Goal: Task Accomplishment & Management: Use online tool/utility

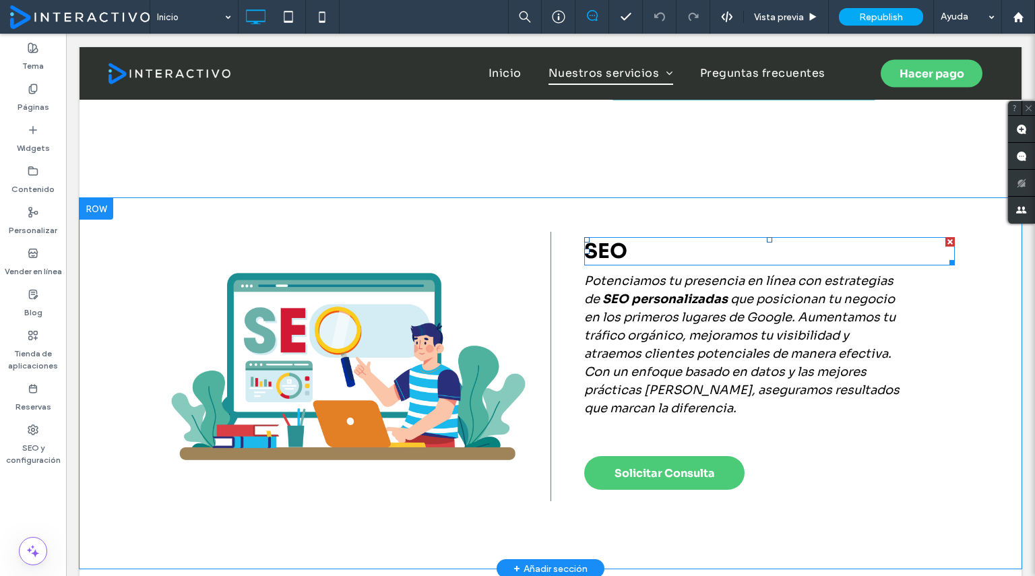
scroll to position [1088, 0]
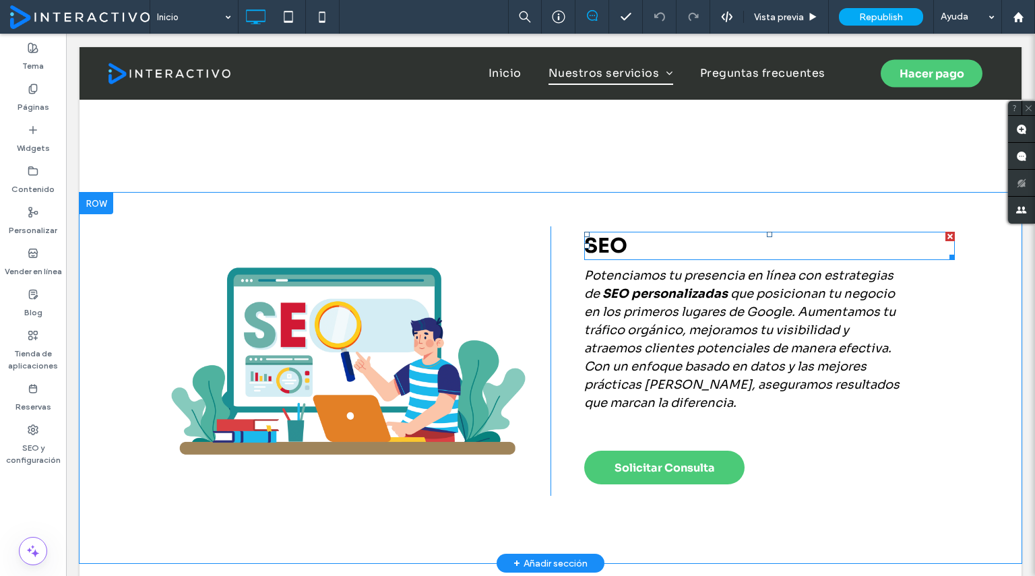
click at [604, 248] on span "SEO" at bounding box center [605, 246] width 43 height 26
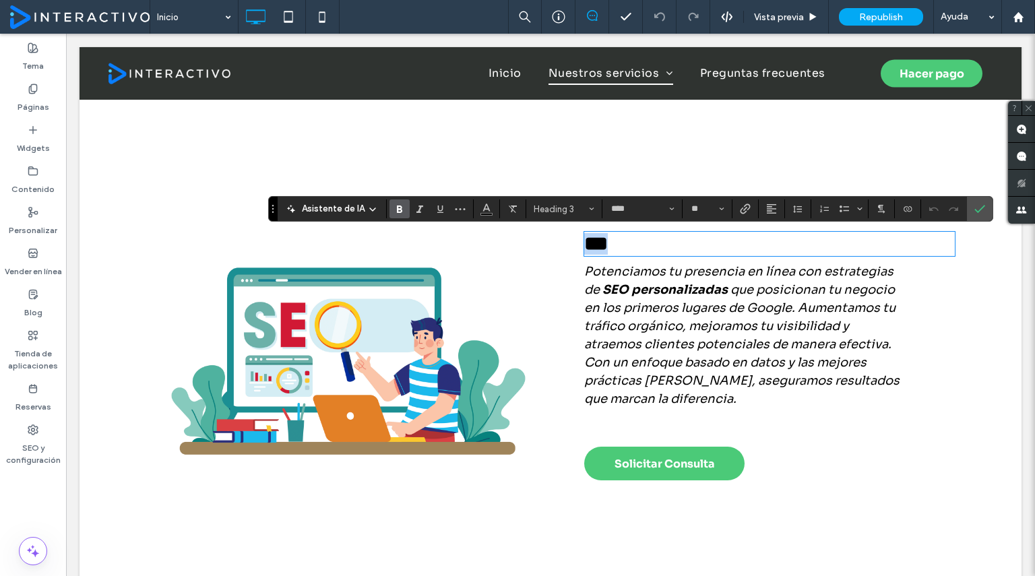
click at [638, 240] on h3 "***" at bounding box center [769, 244] width 371 height 22
click at [631, 323] on span "que posicionan tu negocio en los primeros lugares de Google. Aumentamos tu tráf…" at bounding box center [741, 344] width 315 height 124
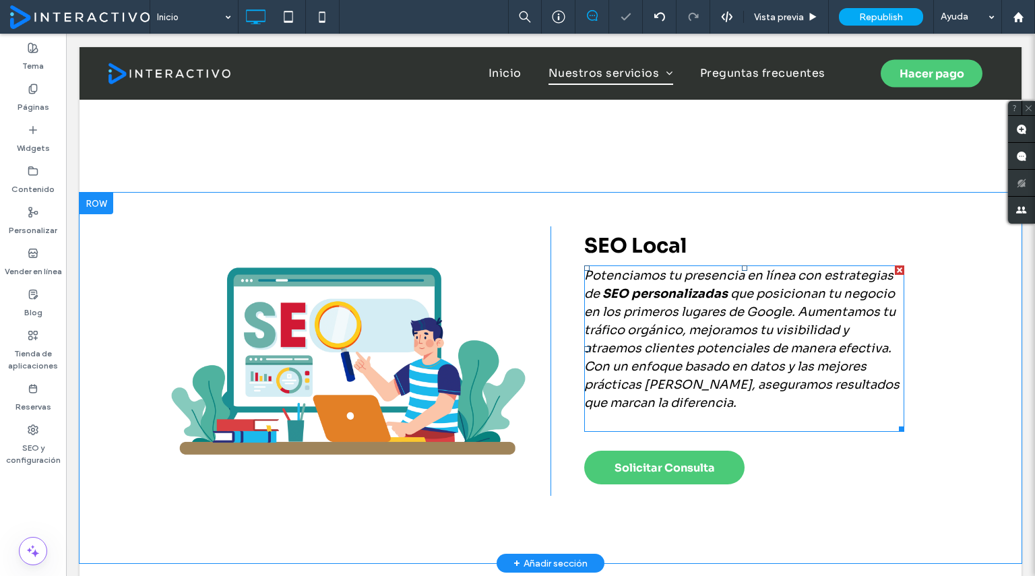
click at [631, 323] on span "que posicionan tu negocio en los primeros lugares de Google. Aumentamos tu tráf…" at bounding box center [741, 349] width 315 height 124
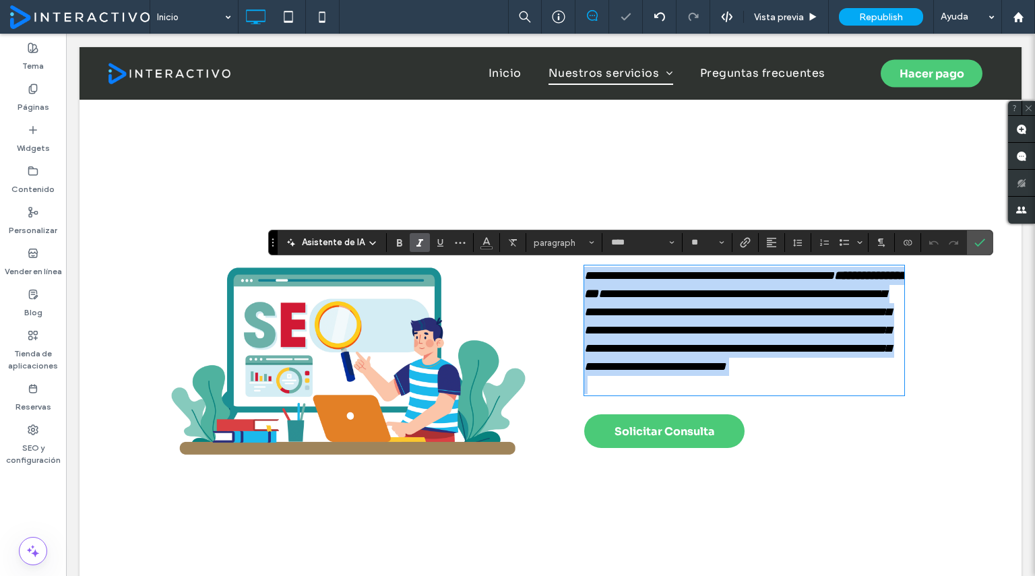
click at [696, 373] on span "**********" at bounding box center [737, 330] width 307 height 85
drag, startPoint x: 710, startPoint y: 408, endPoint x: 595, endPoint y: 277, distance: 174.3
click at [595, 277] on p "**********" at bounding box center [744, 321] width 320 height 109
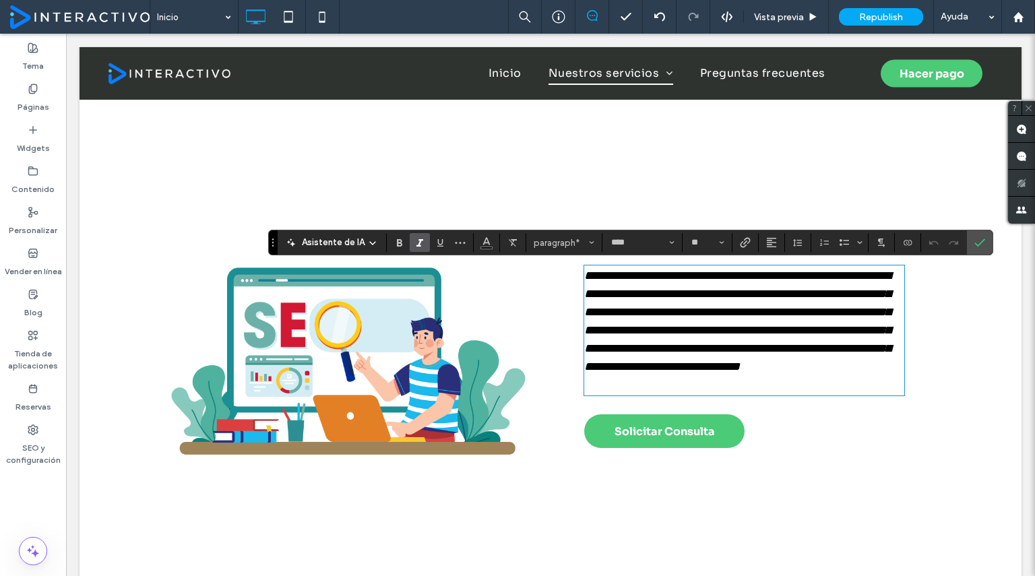
scroll to position [0, 0]
click at [597, 278] on span "**********" at bounding box center [737, 321] width 307 height 103
click at [984, 242] on label "Confirmar" at bounding box center [980, 243] width 20 height 24
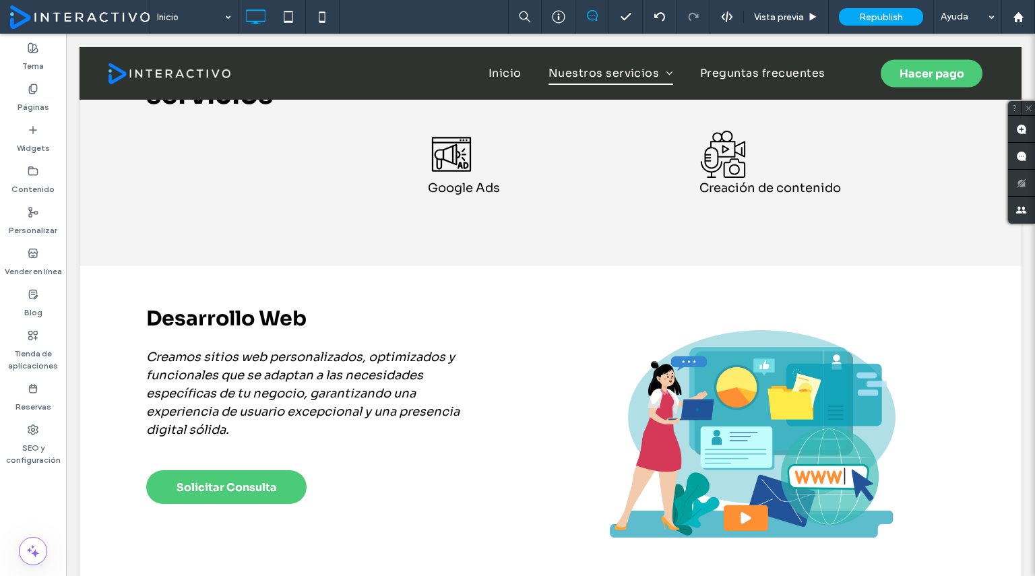
scroll to position [641, 0]
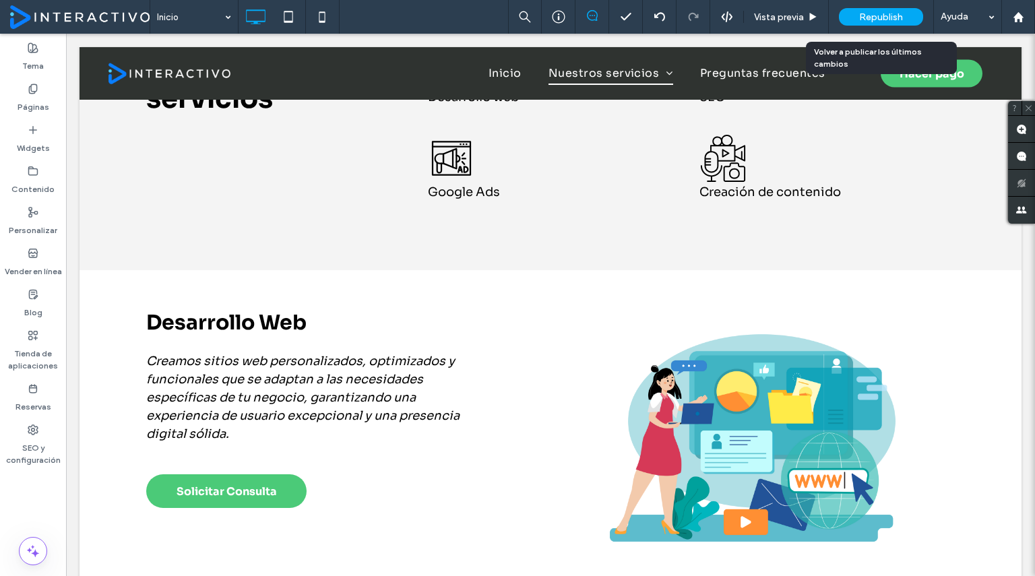
click at [884, 15] on span "Republish" at bounding box center [882, 16] width 44 height 11
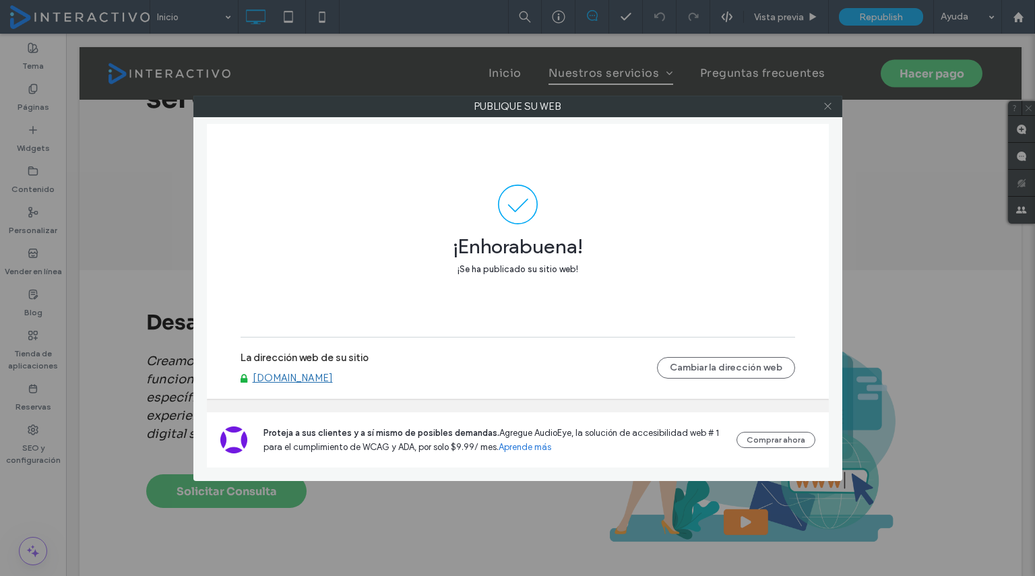
click at [823, 103] on icon at bounding box center [828, 106] width 10 height 10
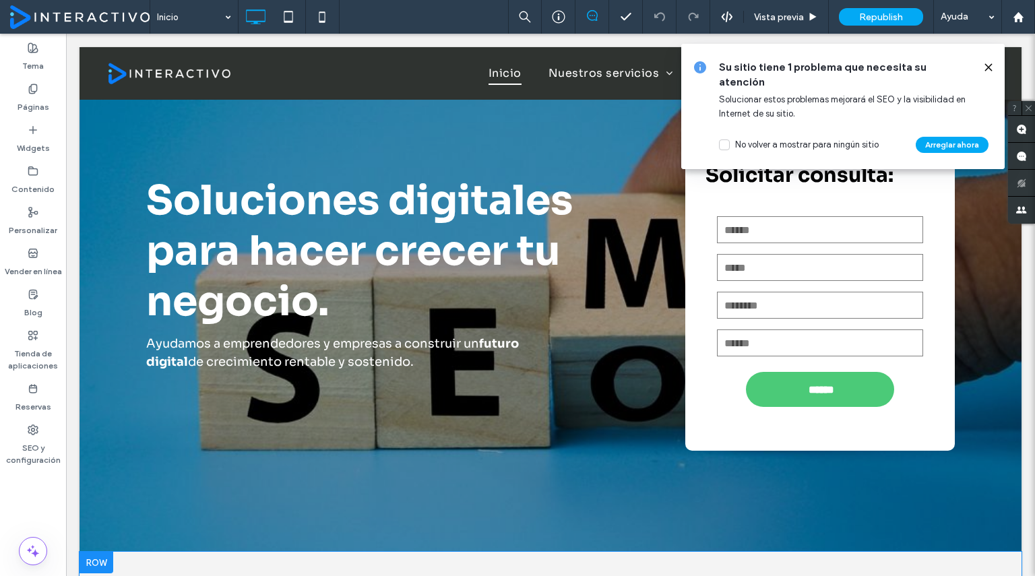
scroll to position [0, 0]
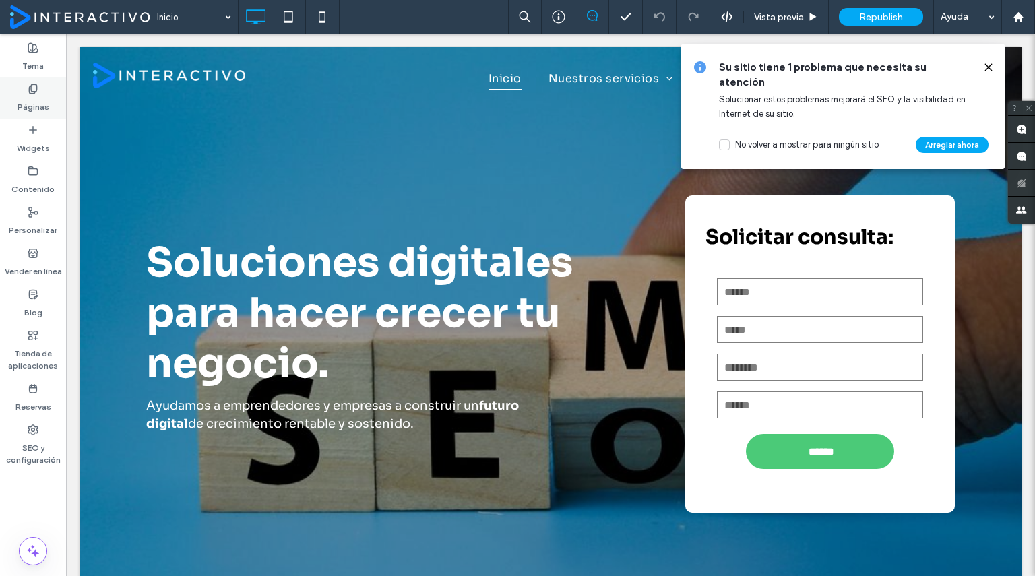
click at [31, 99] on label "Páginas" at bounding box center [34, 103] width 32 height 19
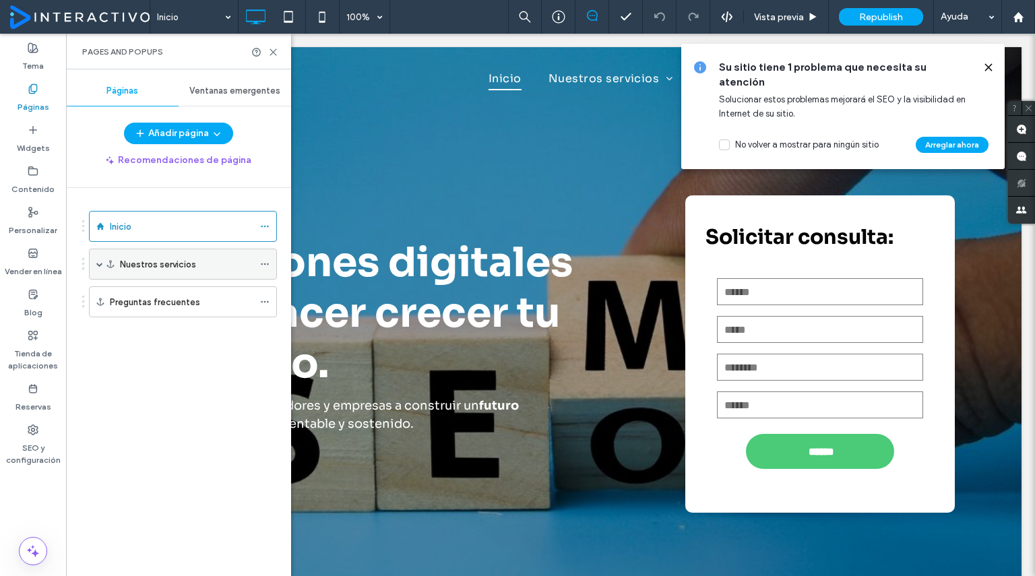
click at [97, 262] on span at bounding box center [99, 264] width 7 height 7
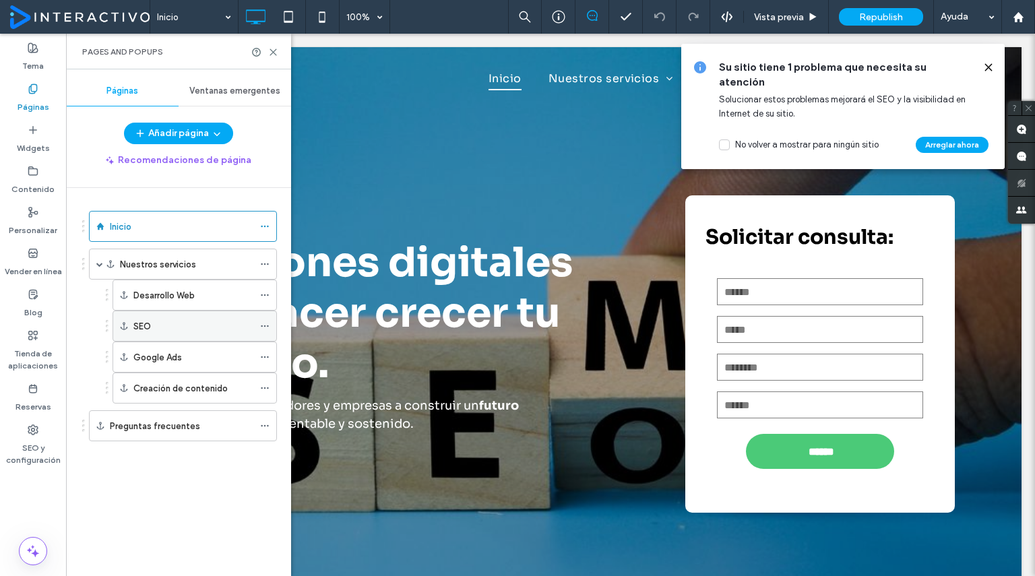
click at [170, 320] on div "SEO" at bounding box center [193, 327] width 120 height 14
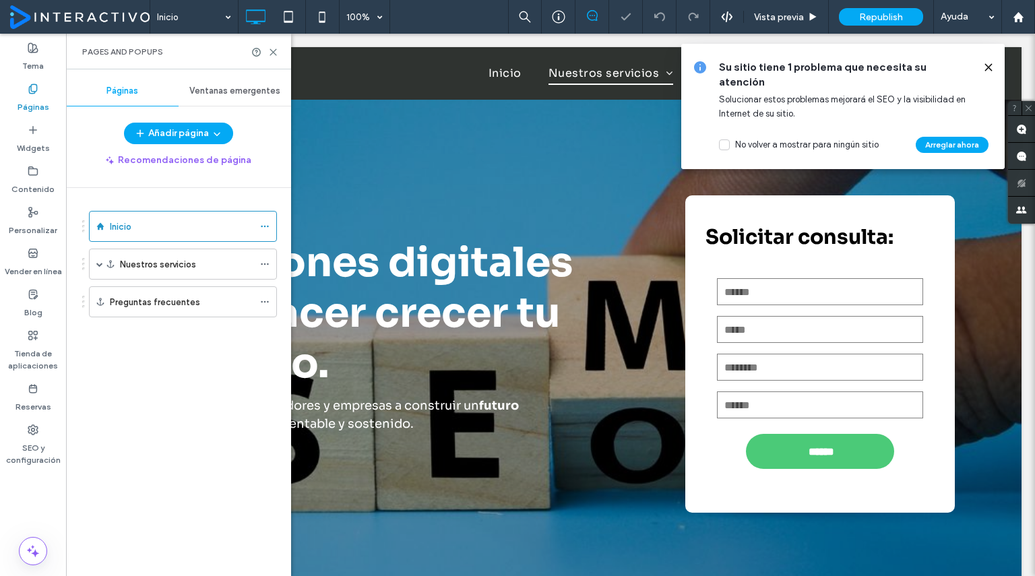
scroll to position [1181, 0]
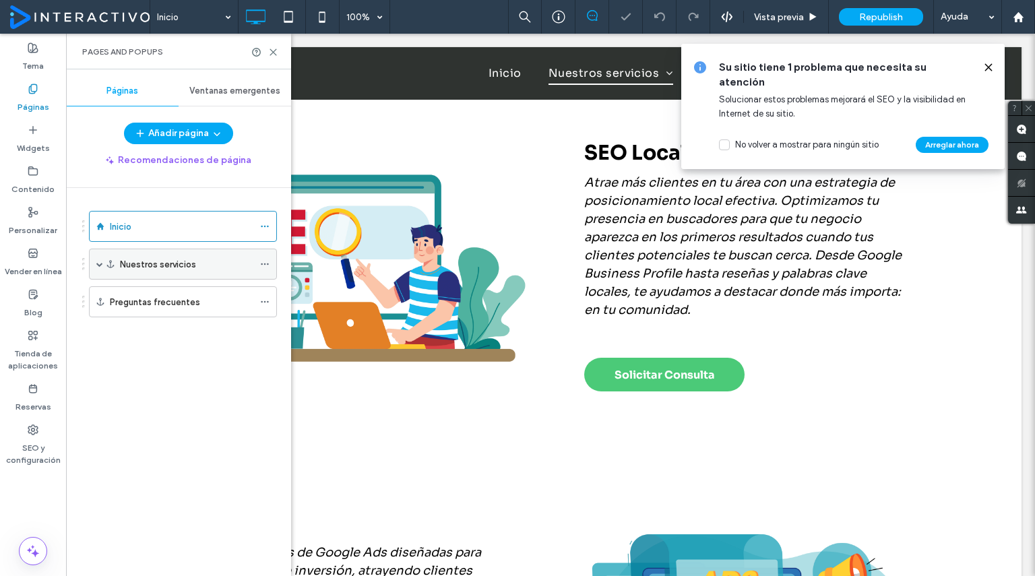
click at [98, 261] on span at bounding box center [99, 264] width 7 height 7
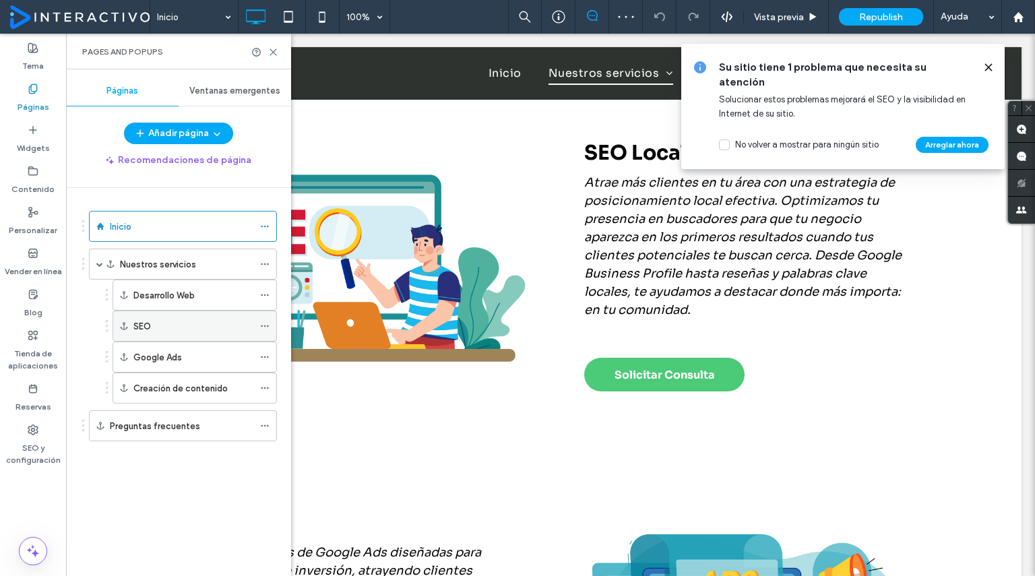
click at [267, 324] on icon at bounding box center [264, 326] width 9 height 9
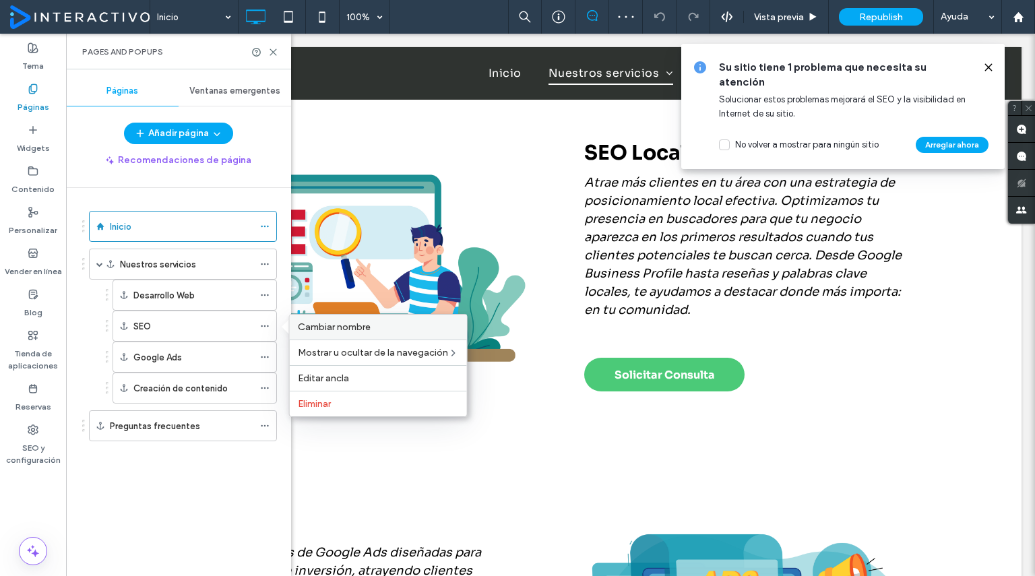
click at [338, 330] on span "Cambiar nombre" at bounding box center [334, 327] width 73 height 11
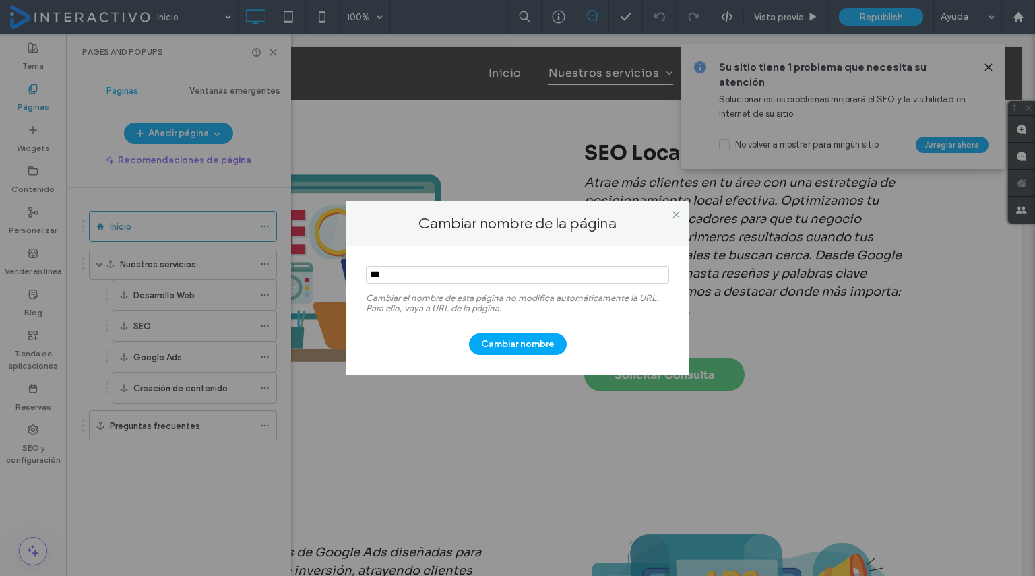
click at [424, 274] on input "notEmpty" at bounding box center [517, 275] width 303 height 18
type input "*********"
click at [512, 342] on button "Cambiar nombre" at bounding box center [518, 345] width 98 height 22
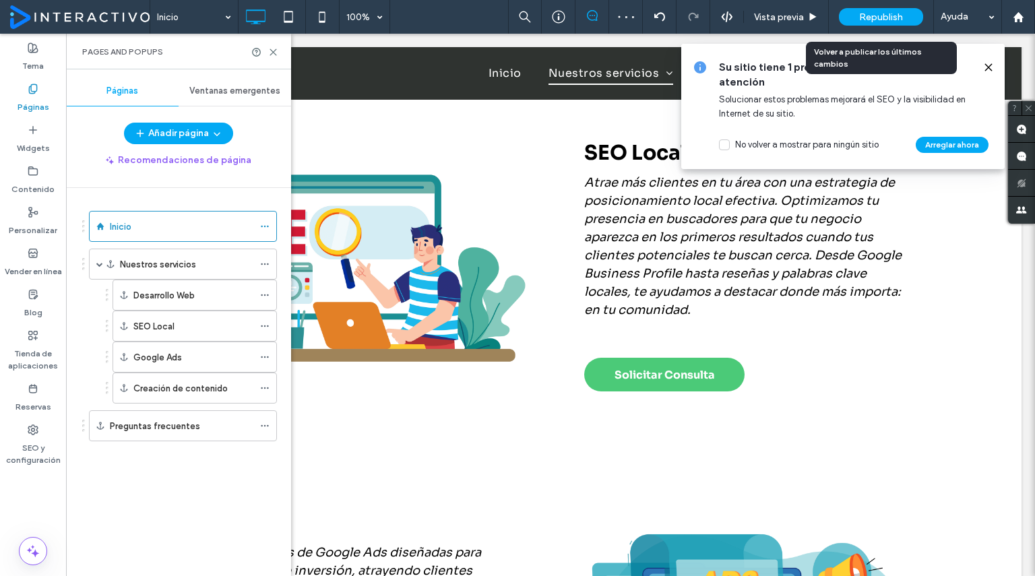
click at [878, 14] on span "Republish" at bounding box center [882, 16] width 44 height 11
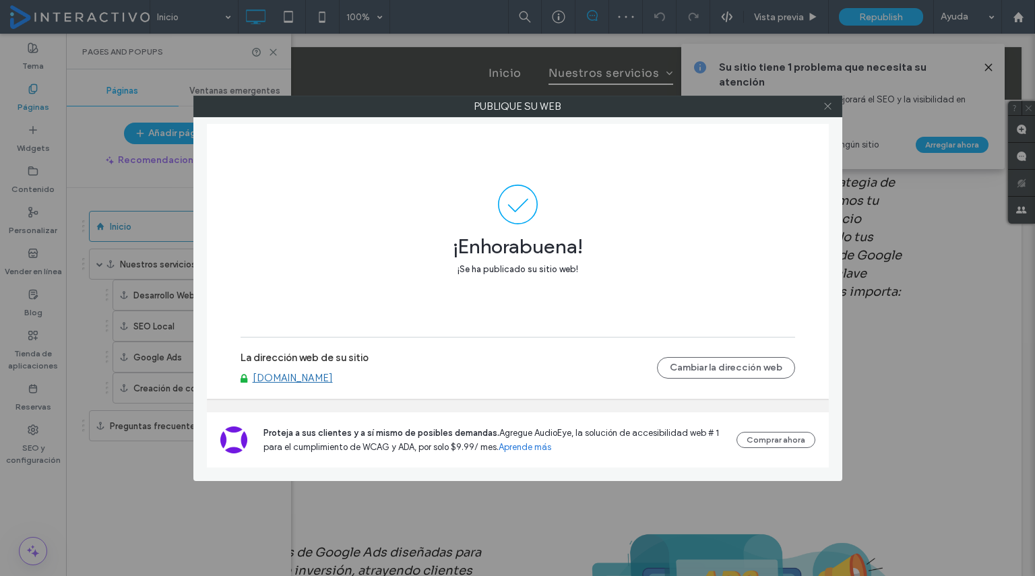
click at [824, 102] on icon at bounding box center [828, 106] width 10 height 10
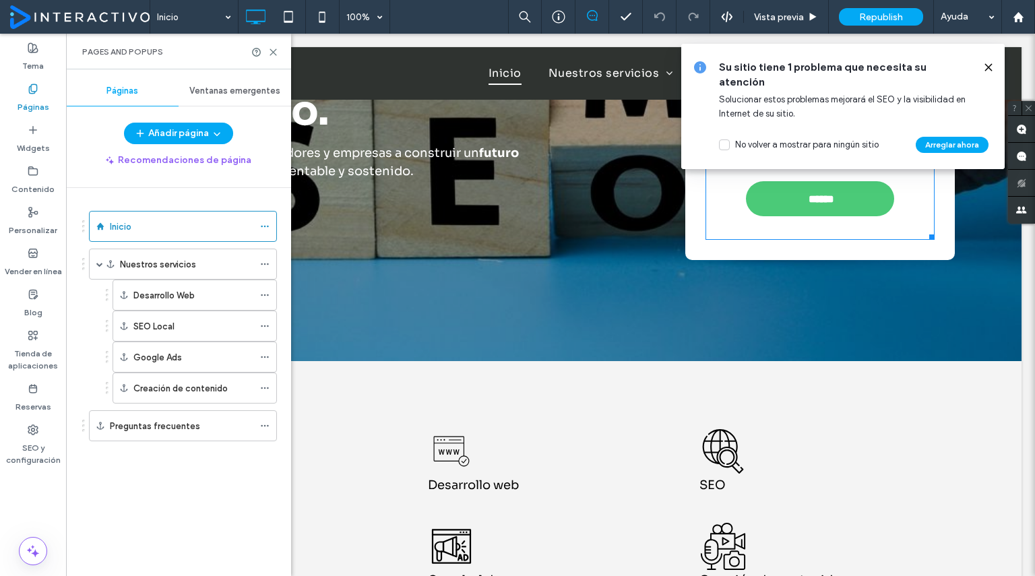
scroll to position [260, 0]
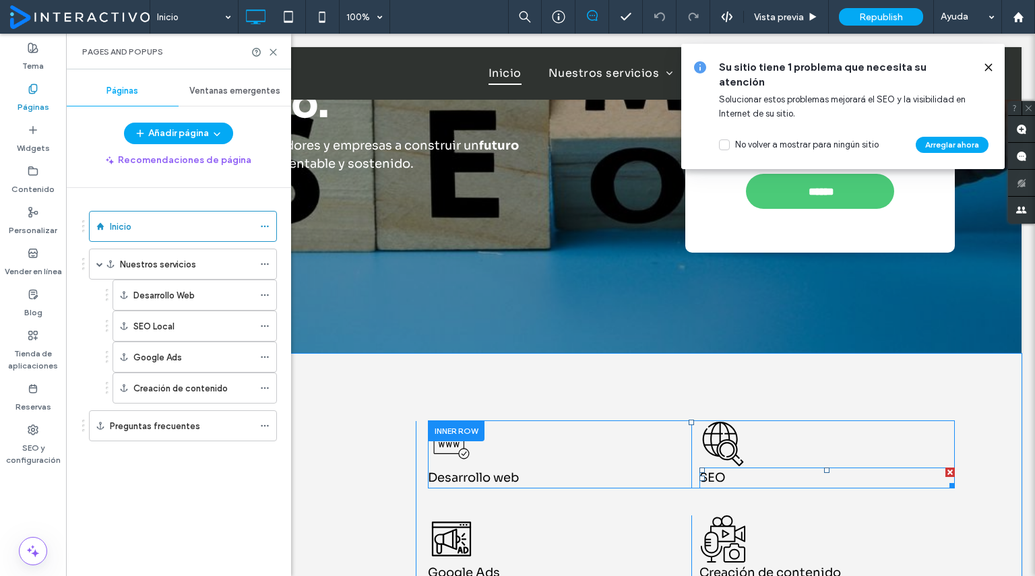
click at [720, 475] on span "SEO" at bounding box center [713, 478] width 26 height 15
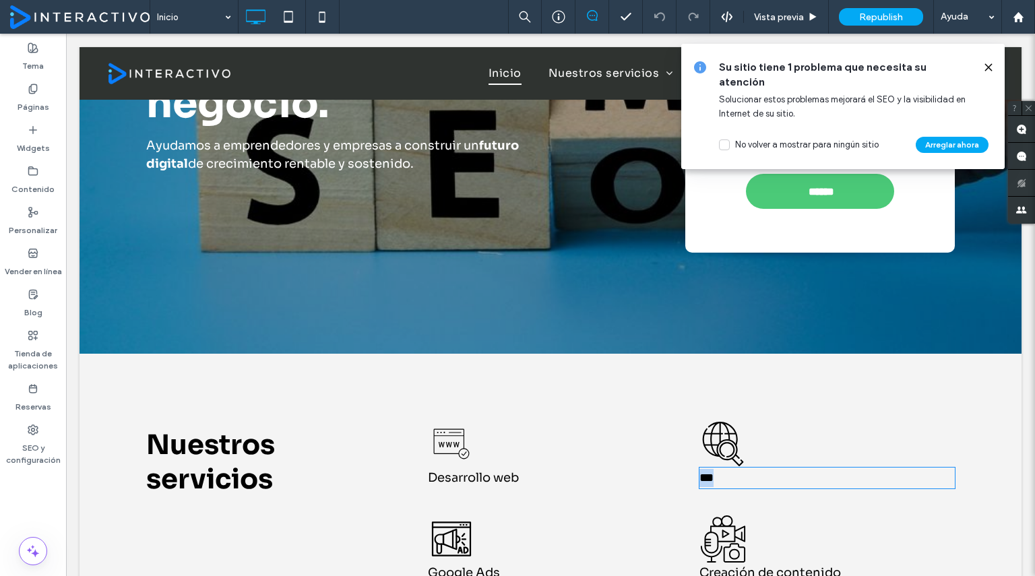
type input "****"
type input "**"
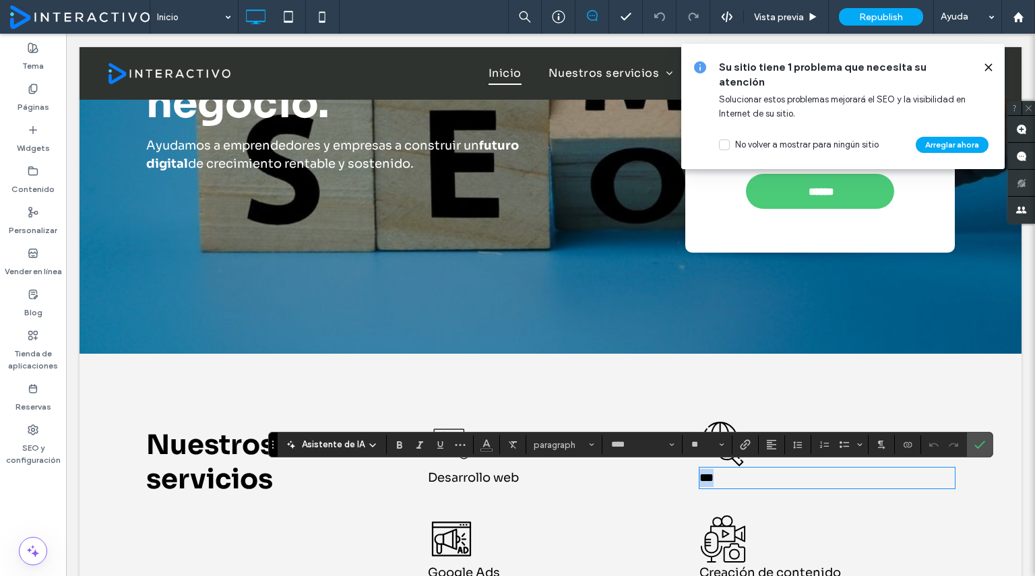
click at [723, 475] on p "***" at bounding box center [827, 478] width 255 height 18
click at [975, 444] on icon "Confirmar" at bounding box center [980, 445] width 11 height 11
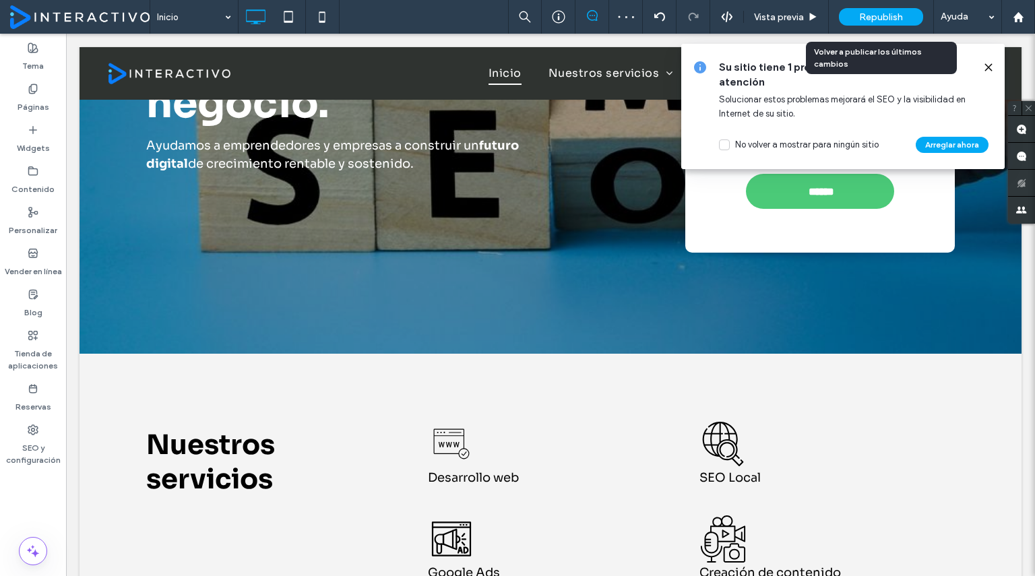
click at [877, 16] on span "Republish" at bounding box center [882, 16] width 44 height 11
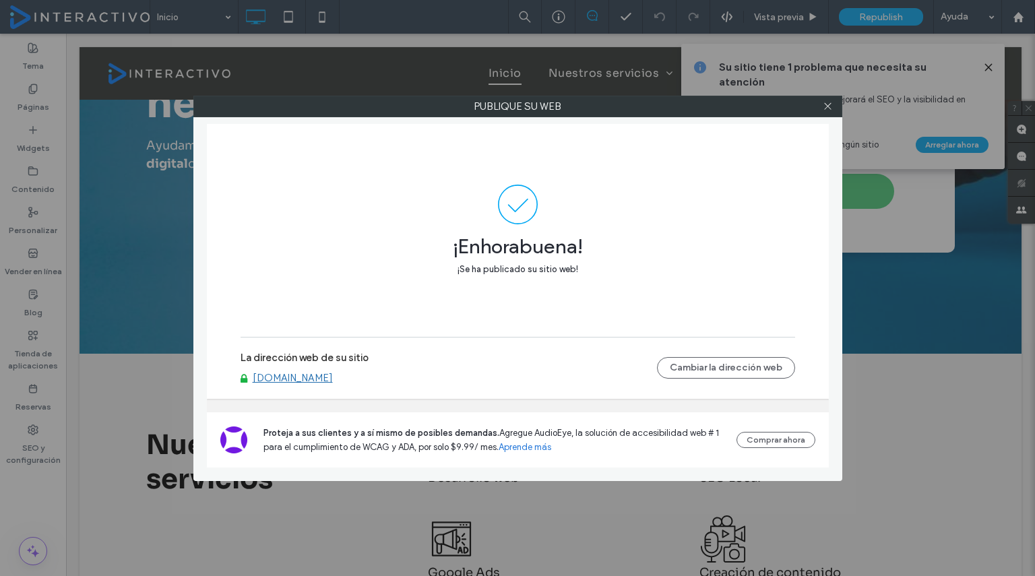
click at [822, 106] on div at bounding box center [828, 106] width 20 height 20
click at [824, 106] on icon at bounding box center [828, 106] width 10 height 10
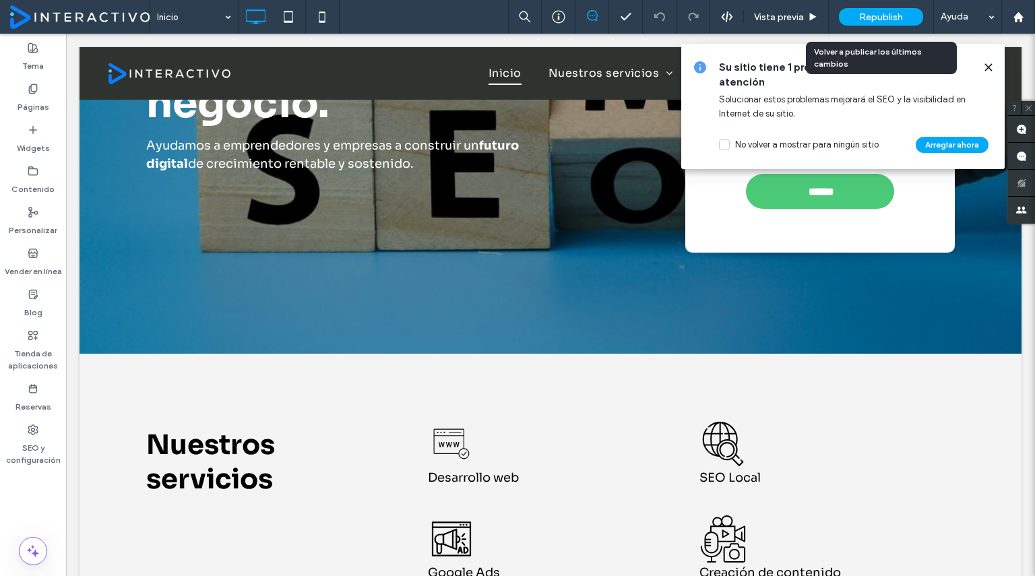
click at [890, 20] on span "Republish" at bounding box center [882, 16] width 44 height 11
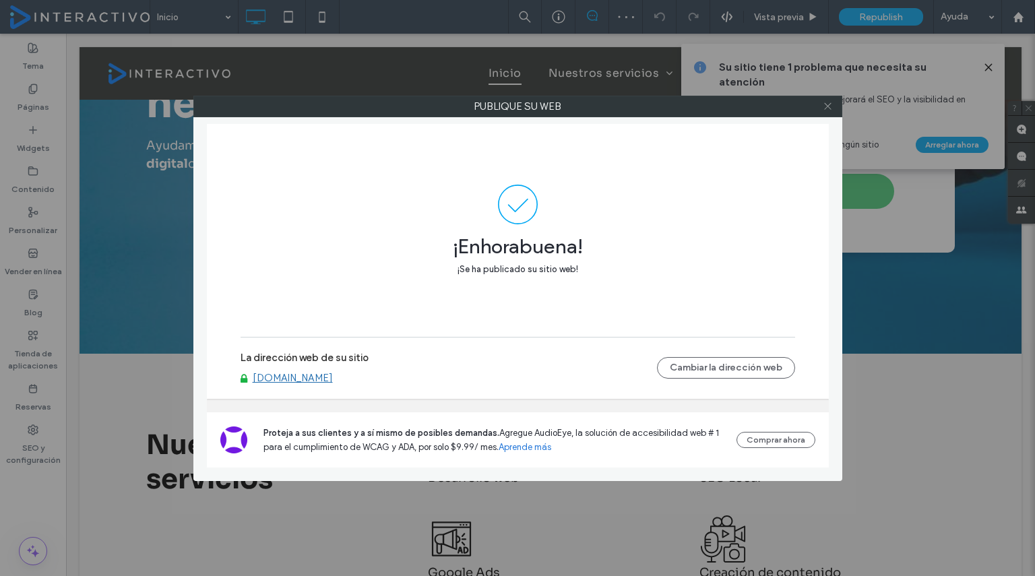
click at [826, 110] on icon at bounding box center [828, 106] width 10 height 10
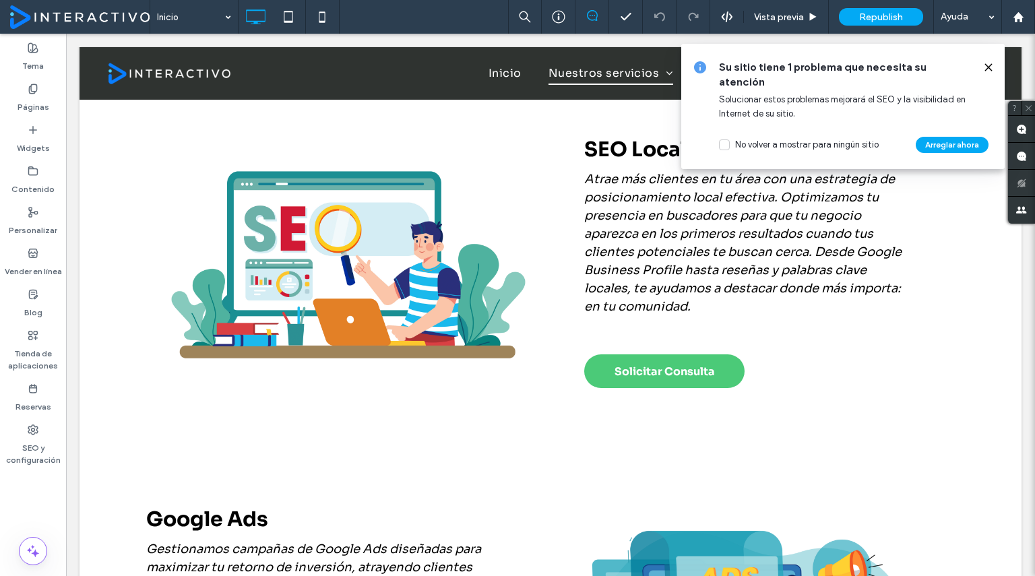
scroll to position [1195, 0]
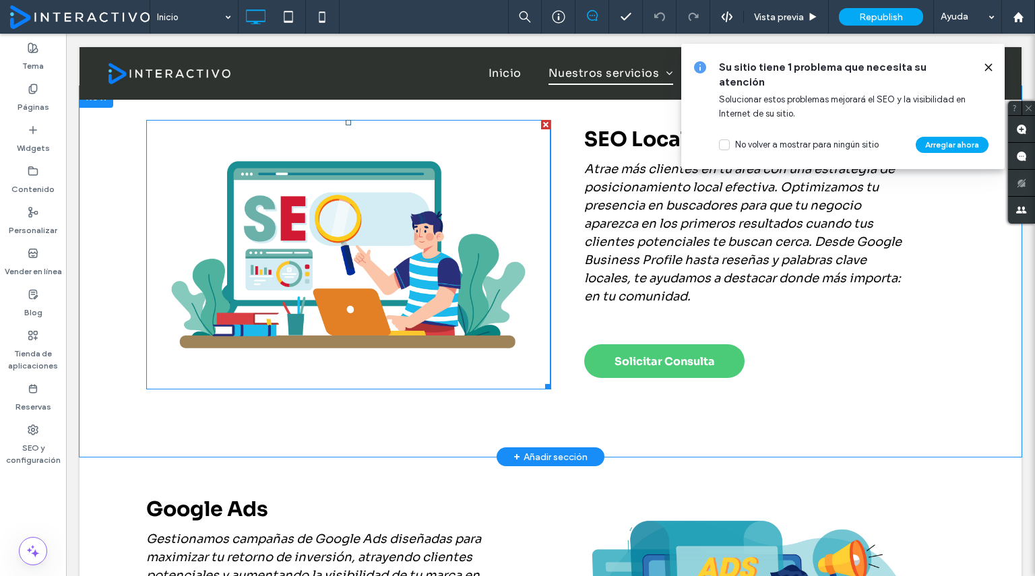
click at [363, 248] on img at bounding box center [348, 255] width 404 height 270
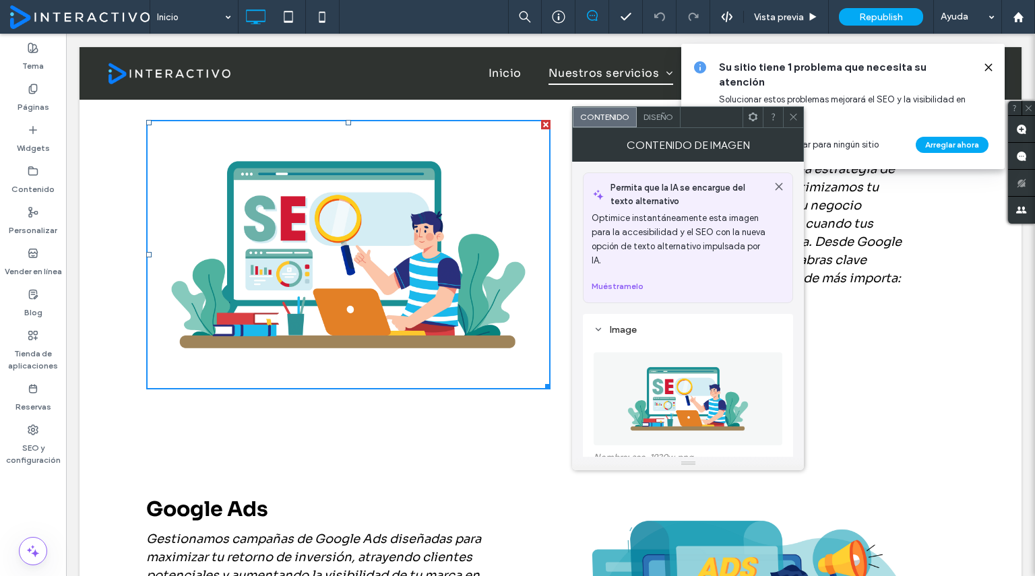
click at [688, 393] on img at bounding box center [688, 399] width 139 height 93
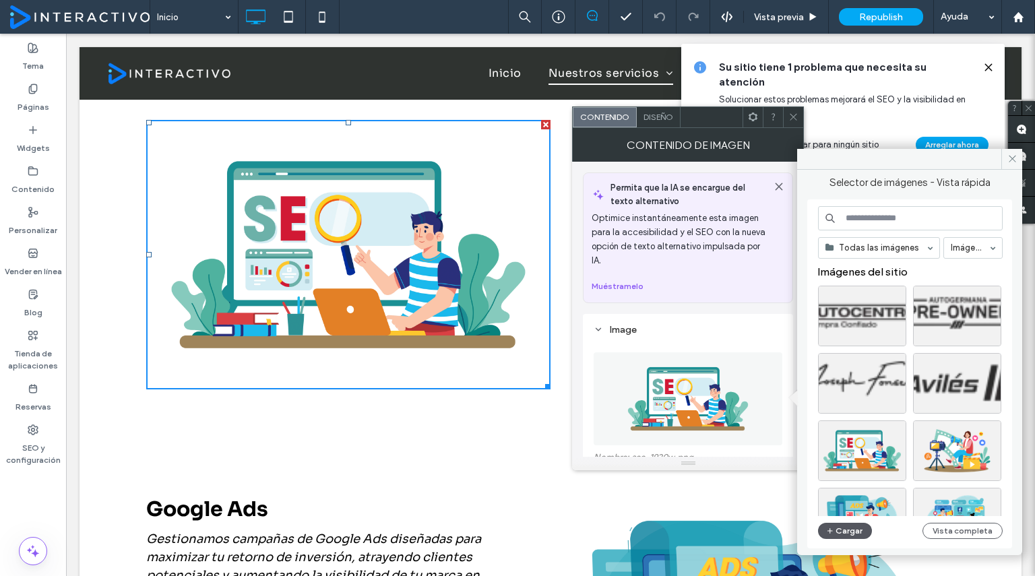
click at [849, 529] on button "Cargar" at bounding box center [845, 531] width 54 height 16
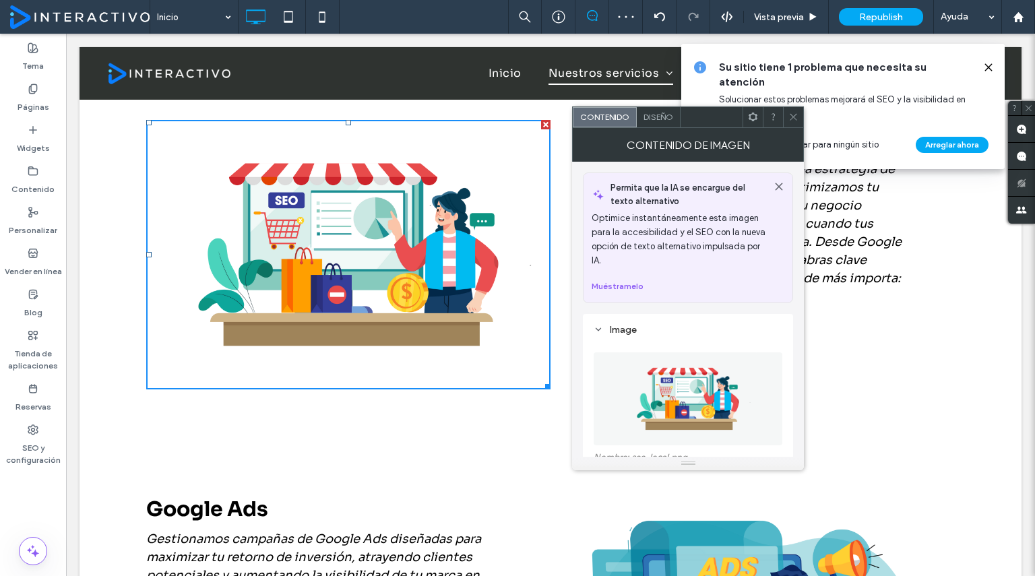
click at [793, 123] on span at bounding box center [794, 117] width 10 height 20
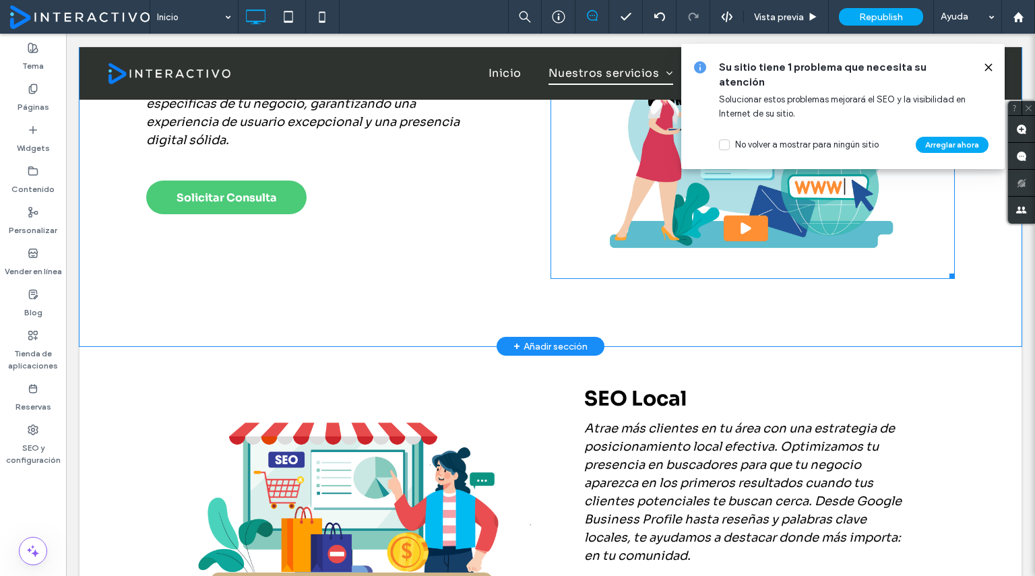
scroll to position [963, 0]
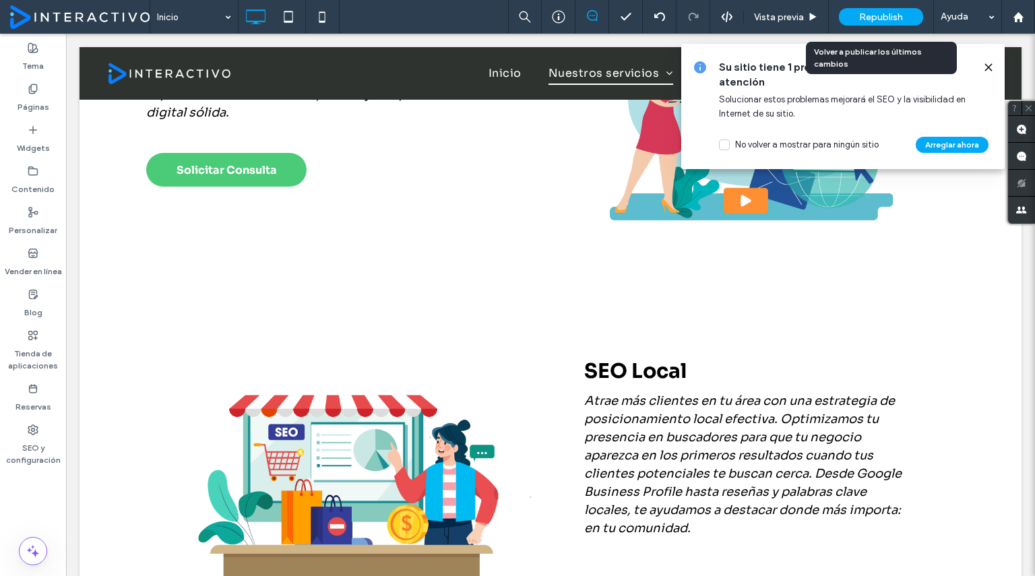
click at [874, 10] on div "Republish" at bounding box center [881, 17] width 84 height 18
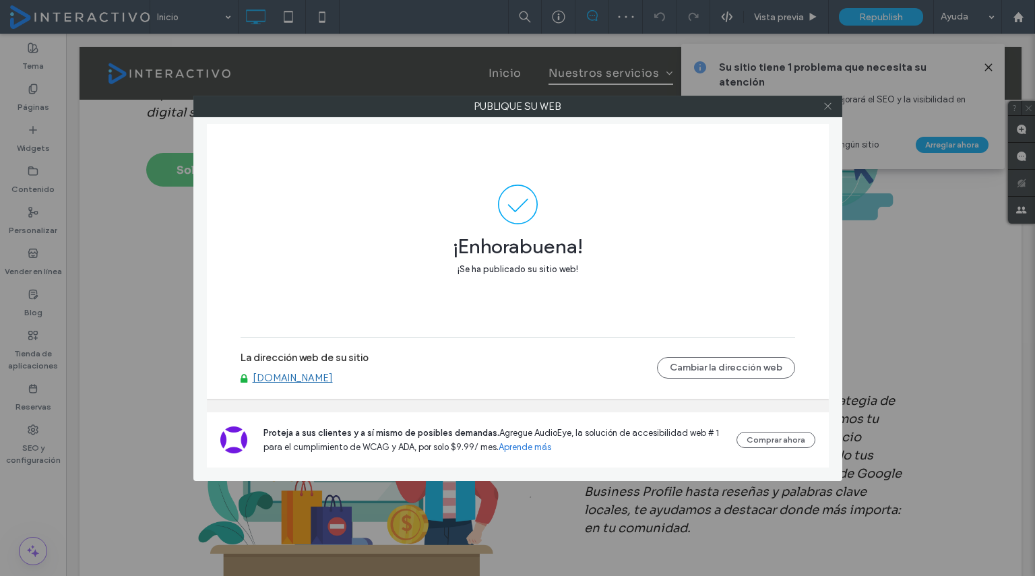
click at [824, 113] on span at bounding box center [828, 106] width 10 height 20
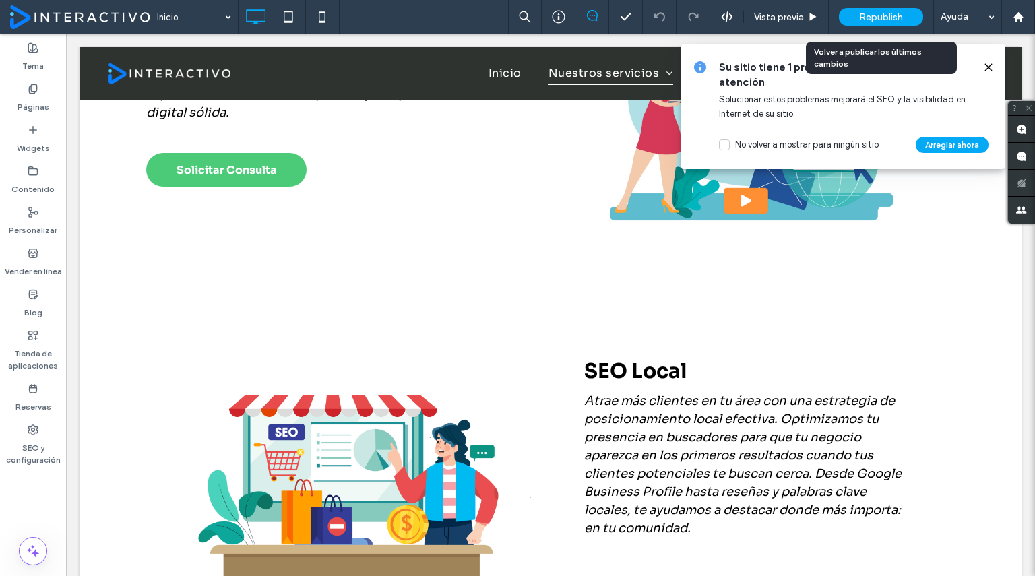
click at [886, 8] on div "Republish" at bounding box center [881, 17] width 84 height 18
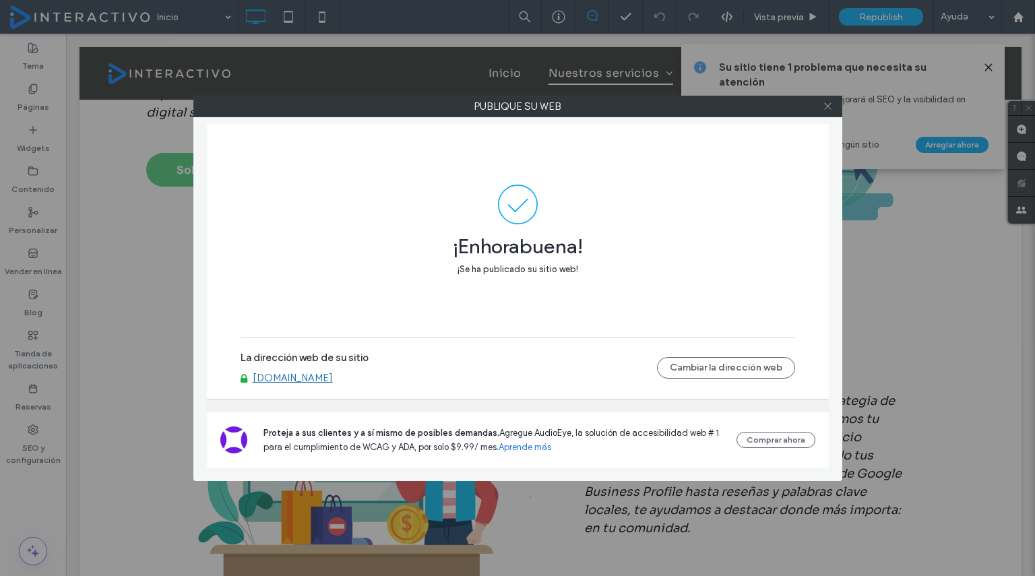
click at [827, 107] on icon at bounding box center [828, 106] width 10 height 10
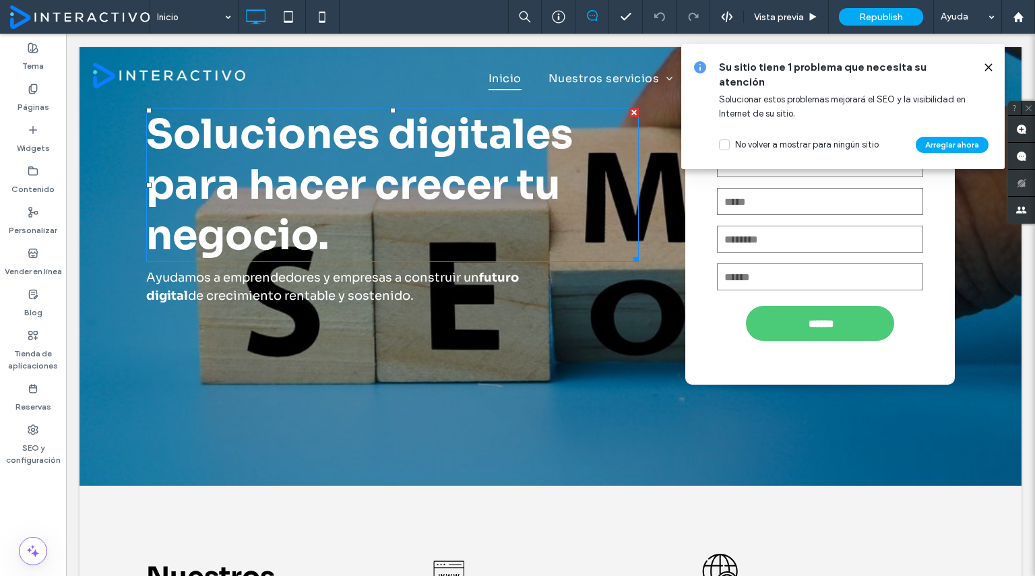
scroll to position [0, 0]
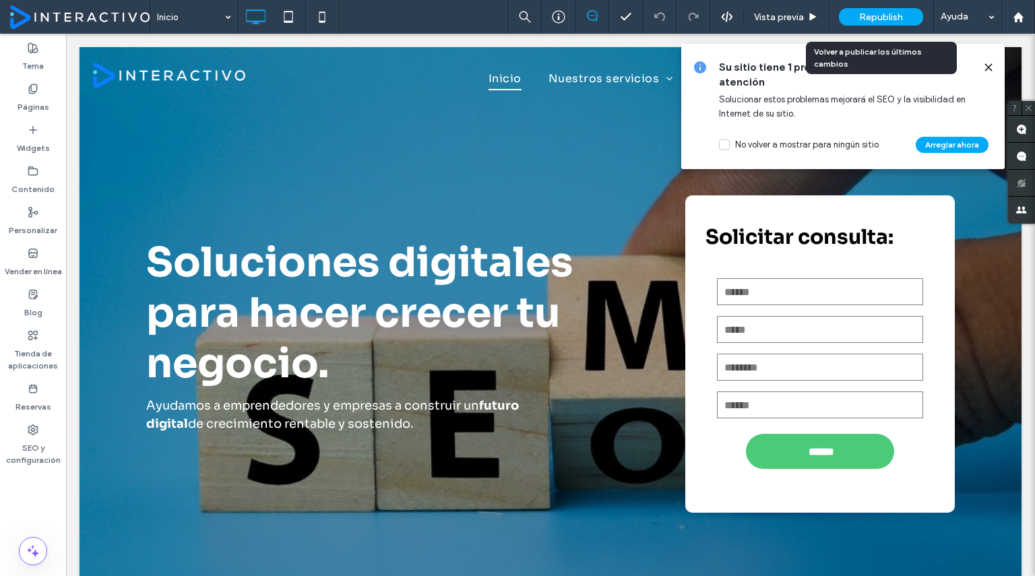
click at [887, 9] on div "Republish" at bounding box center [881, 17] width 84 height 18
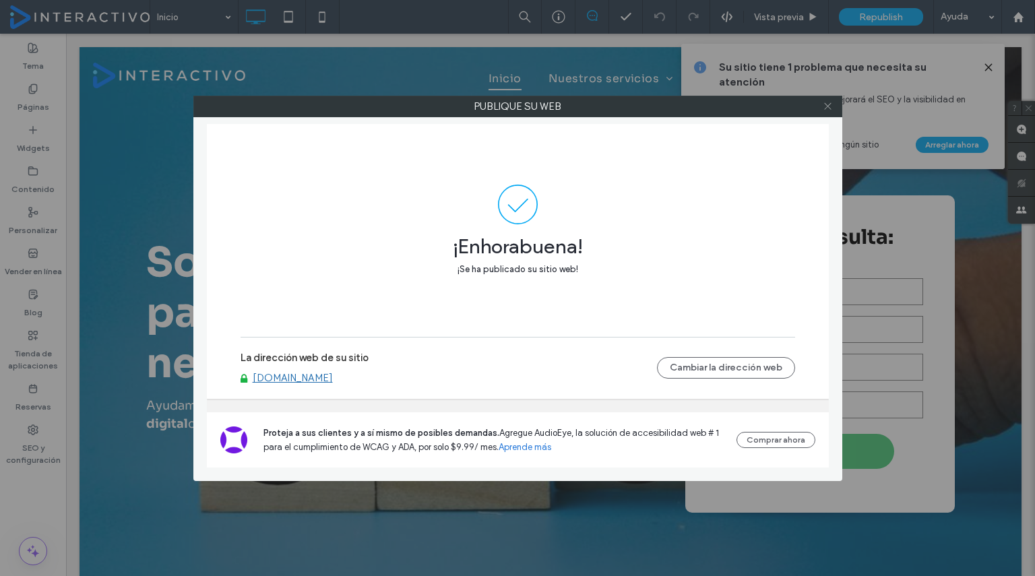
click at [829, 109] on icon at bounding box center [828, 106] width 10 height 10
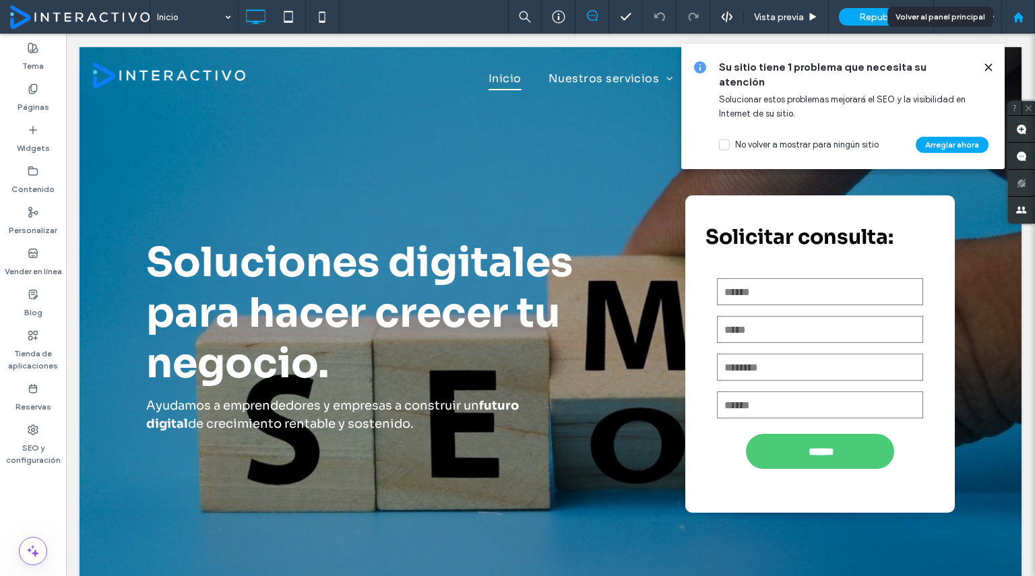
click at [1025, 6] on div at bounding box center [1019, 17] width 34 height 34
